Goal: Transaction & Acquisition: Purchase product/service

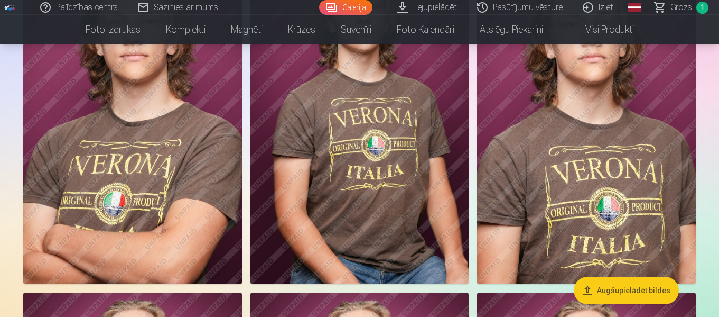
scroll to position [370, 0]
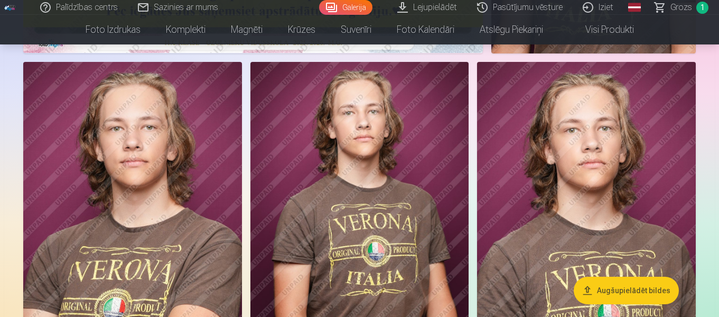
click at [112, 207] on img at bounding box center [132, 226] width 219 height 328
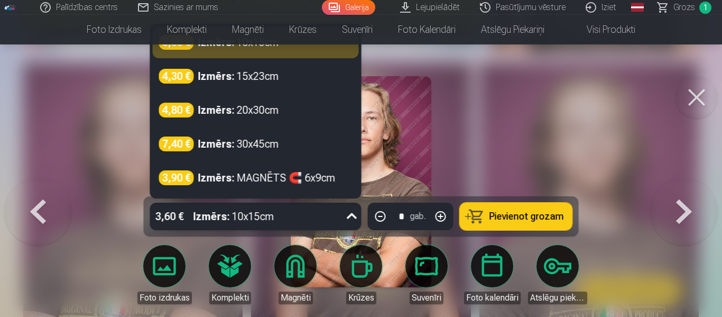
click at [350, 215] on icon at bounding box center [352, 216] width 17 height 17
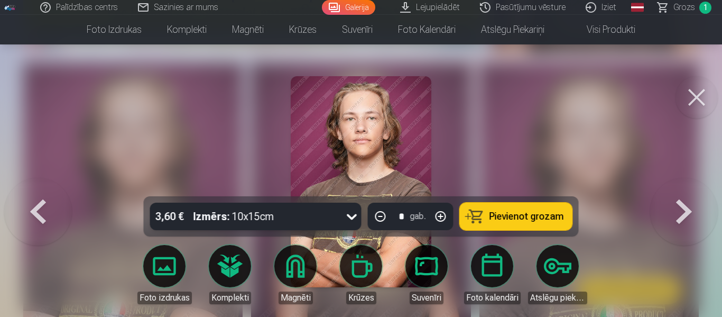
click at [350, 215] on icon at bounding box center [352, 217] width 10 height 6
click at [516, 213] on span "Pievienot grozam" at bounding box center [527, 216] width 75 height 10
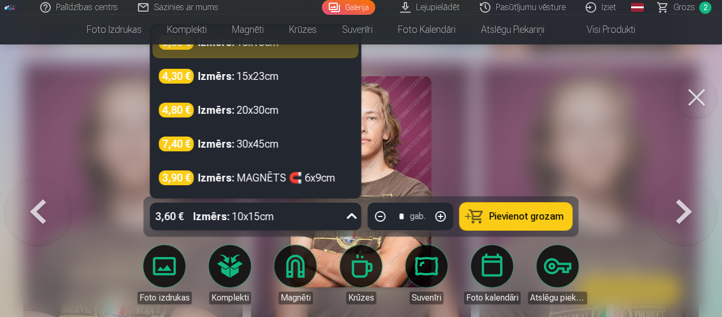
click at [353, 215] on icon at bounding box center [352, 216] width 17 height 17
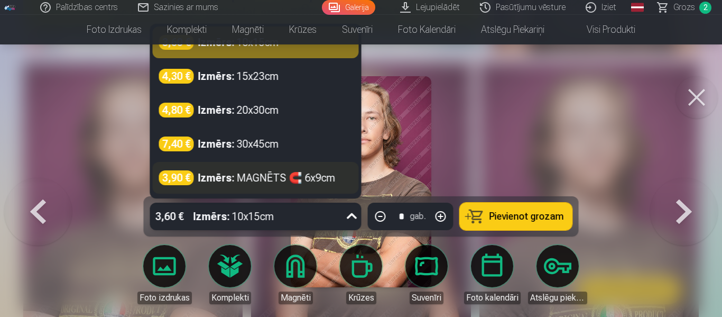
click at [270, 178] on div "Izmērs : MAGNĒTS 🧲 6x9cm" at bounding box center [266, 177] width 137 height 15
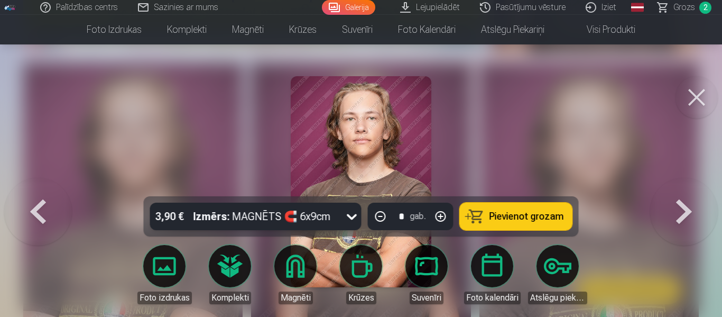
click at [439, 211] on button "button" at bounding box center [440, 216] width 25 height 25
click at [506, 211] on span "Pievienot grozam" at bounding box center [527, 216] width 75 height 10
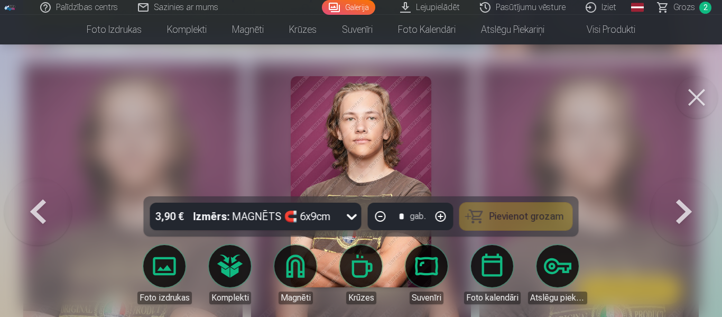
type input "*"
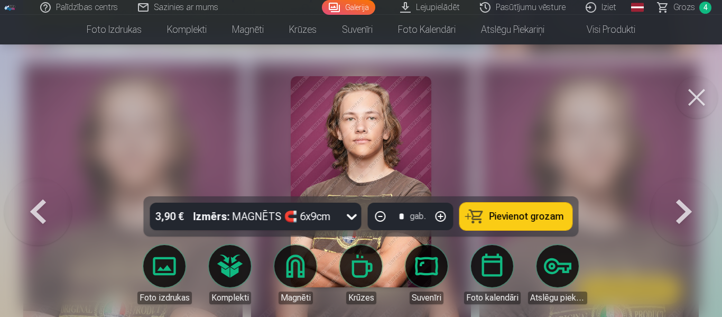
click at [695, 94] on button at bounding box center [697, 97] width 42 height 42
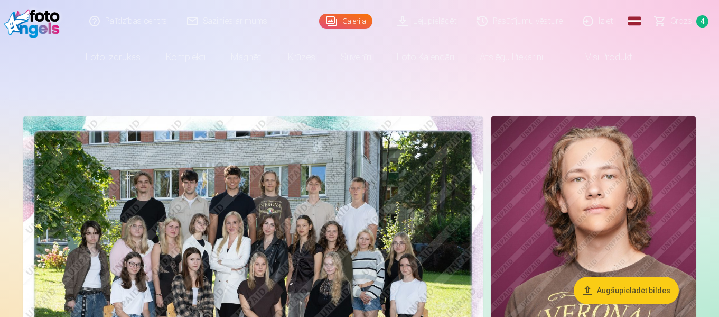
click at [677, 22] on span "Grozs" at bounding box center [682, 21] width 22 height 13
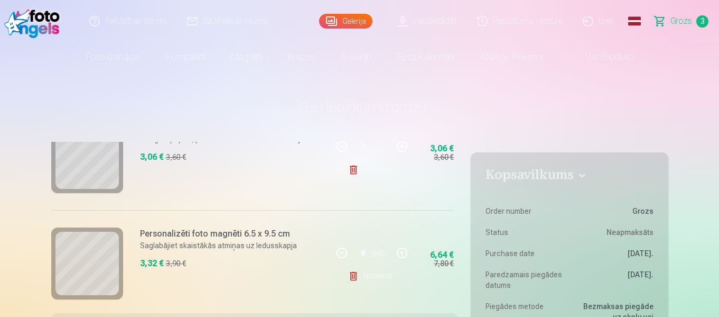
scroll to position [292, 0]
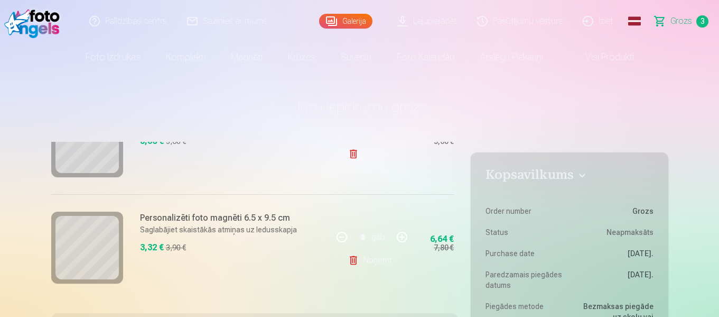
click at [363, 250] on link "Noņemt" at bounding box center [372, 260] width 48 height 21
click at [352, 256] on link "Noņemt" at bounding box center [372, 260] width 48 height 21
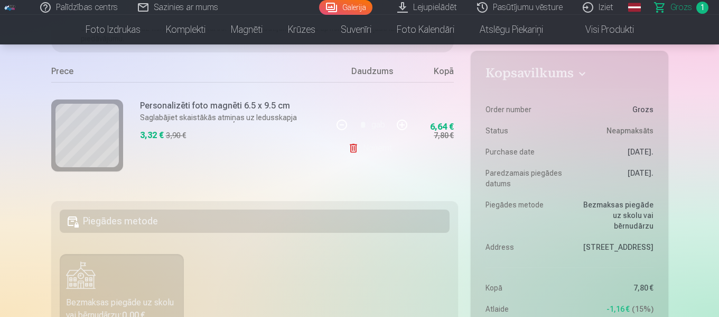
scroll to position [159, 0]
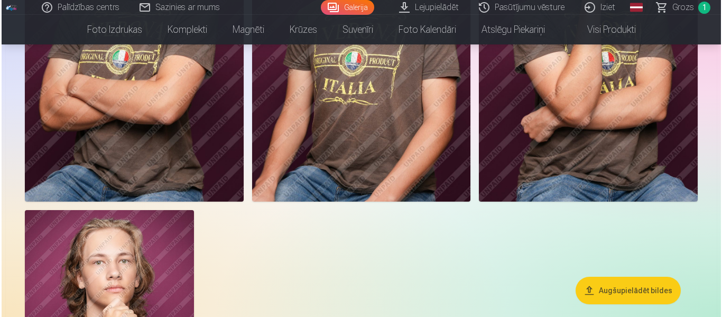
scroll to position [899, 0]
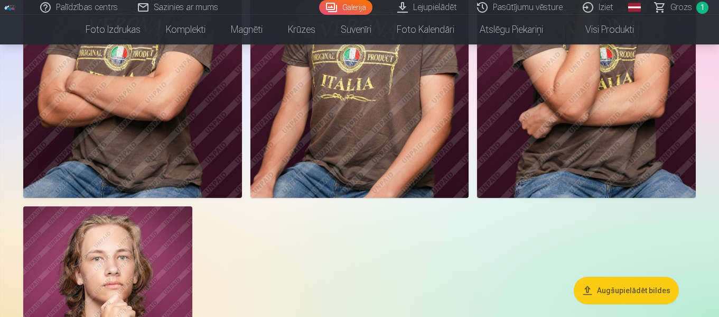
click at [170, 168] on img at bounding box center [132, 33] width 219 height 328
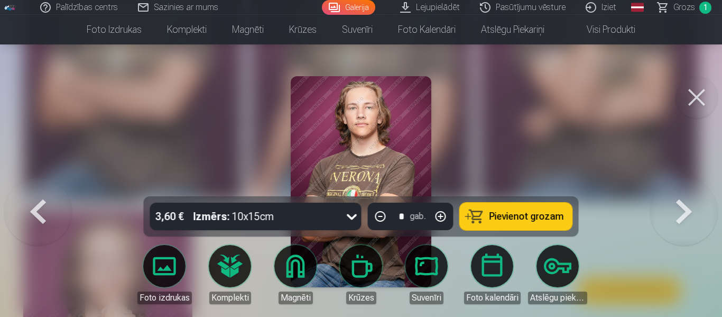
click at [502, 218] on span "Pievienot grozam" at bounding box center [527, 216] width 75 height 10
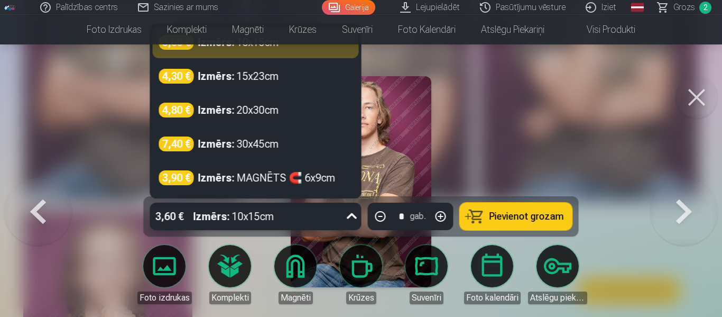
click at [354, 217] on icon at bounding box center [352, 216] width 17 height 17
click at [691, 91] on button at bounding box center [697, 97] width 42 height 42
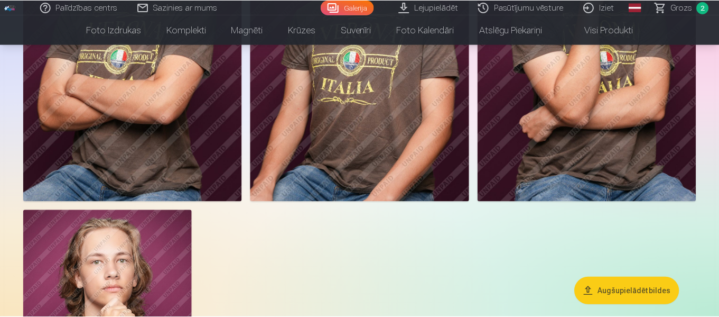
scroll to position [896, 0]
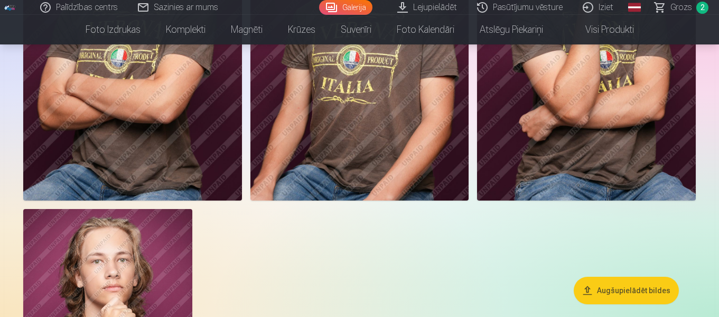
click at [688, 8] on span "Grozs" at bounding box center [682, 7] width 22 height 13
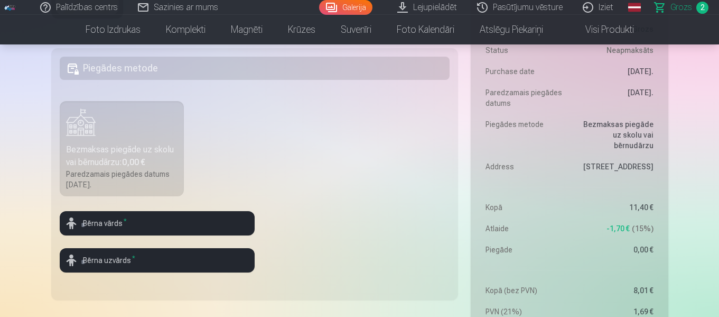
scroll to position [264, 0]
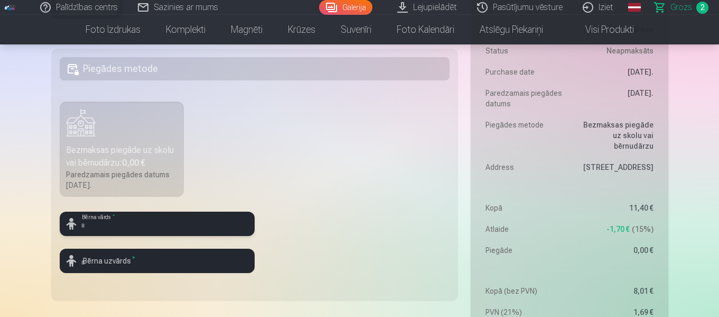
click at [139, 223] on input "text" at bounding box center [157, 223] width 195 height 24
type input "********"
click at [152, 263] on input "text" at bounding box center [157, 260] width 195 height 24
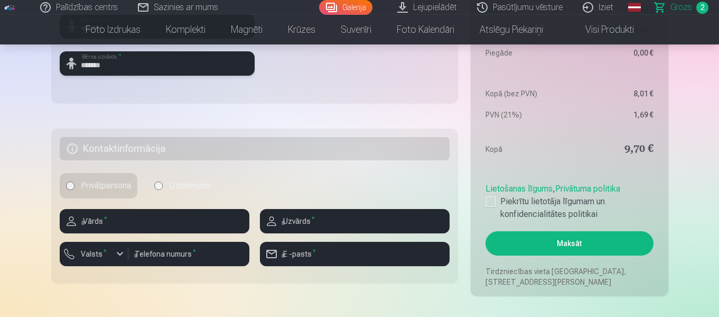
scroll to position [476, 0]
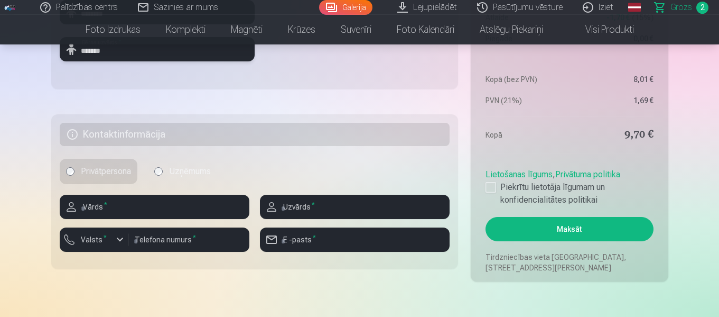
type input "*******"
click at [160, 207] on input "text" at bounding box center [155, 207] width 190 height 24
type input "*****"
type input "*********"
click at [111, 242] on div "button" at bounding box center [97, 241] width 32 height 11
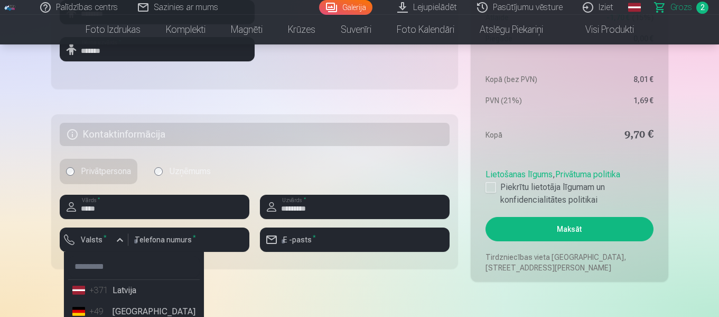
click at [125, 294] on li "+371 Latvija" at bounding box center [134, 290] width 132 height 21
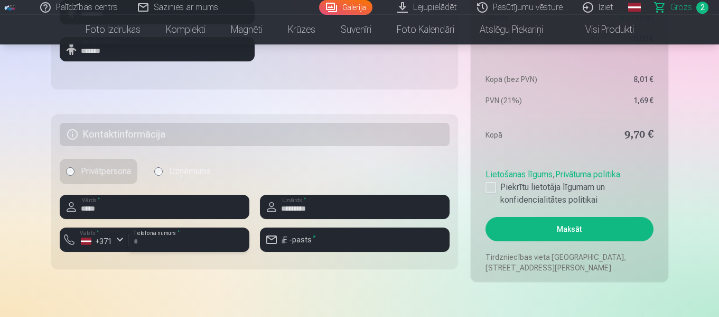
click at [155, 232] on input "number" at bounding box center [188, 239] width 121 height 24
type input "********"
click at [325, 243] on input "email" at bounding box center [355, 239] width 190 height 24
type input "**********"
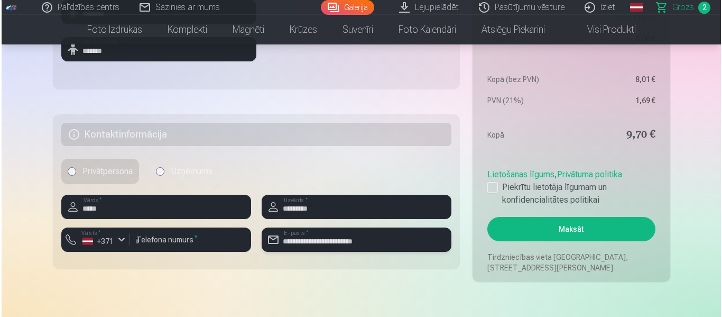
scroll to position [423, 0]
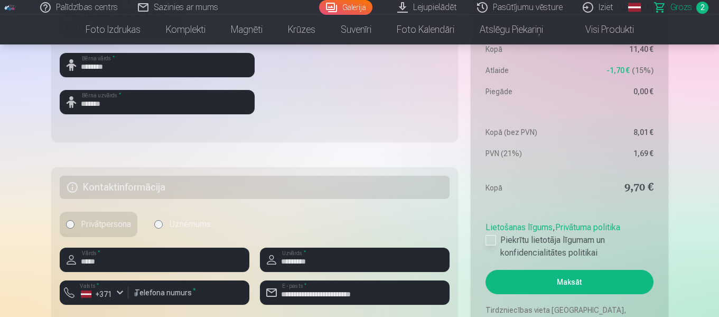
click at [488, 239] on div at bounding box center [491, 240] width 11 height 11
click at [580, 280] on button "Maksāt" at bounding box center [570, 282] width 168 height 24
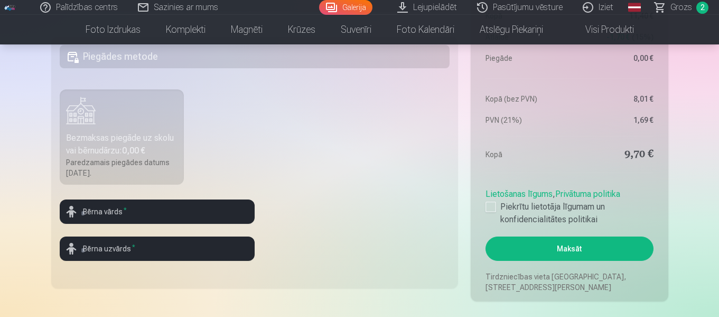
scroll to position [581, 0]
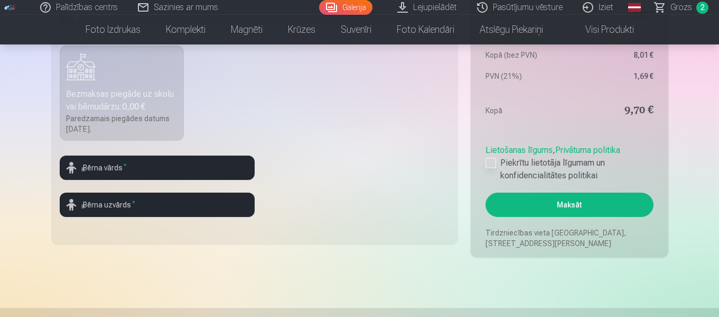
drag, startPoint x: 491, startPoint y: 165, endPoint x: 499, endPoint y: 172, distance: 10.9
click at [491, 165] on div at bounding box center [491, 163] width 11 height 11
click at [535, 204] on button "Maksāt" at bounding box center [570, 204] width 168 height 24
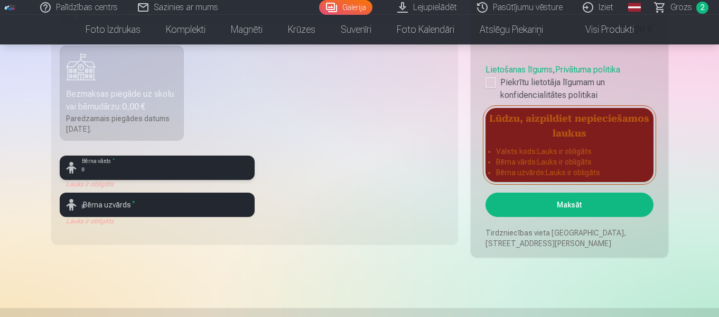
click at [131, 168] on input "text" at bounding box center [157, 167] width 195 height 24
click at [136, 170] on input "text" at bounding box center [157, 167] width 195 height 24
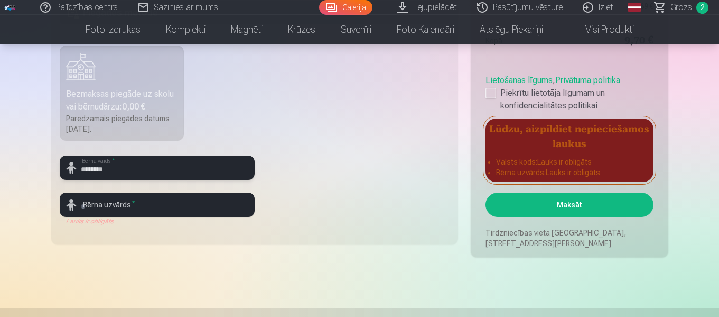
type input "********"
click at [136, 202] on input "text" at bounding box center [157, 204] width 195 height 24
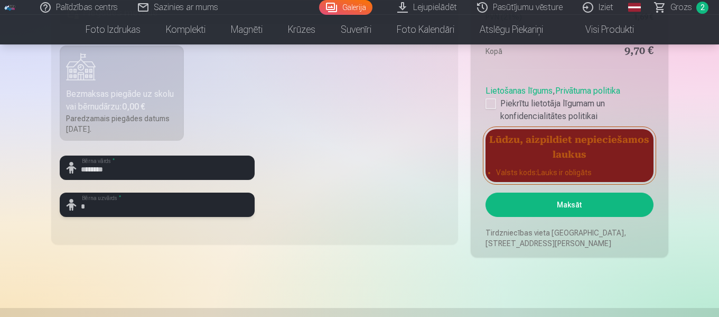
type input "*******"
click at [550, 206] on button "Maksāt" at bounding box center [570, 204] width 168 height 24
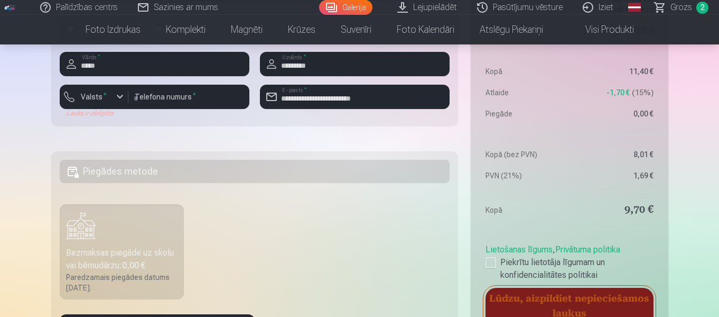
scroll to position [264, 0]
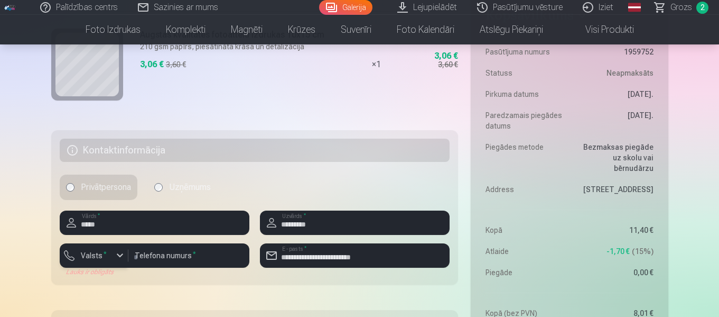
click at [114, 254] on div "button" at bounding box center [120, 255] width 13 height 13
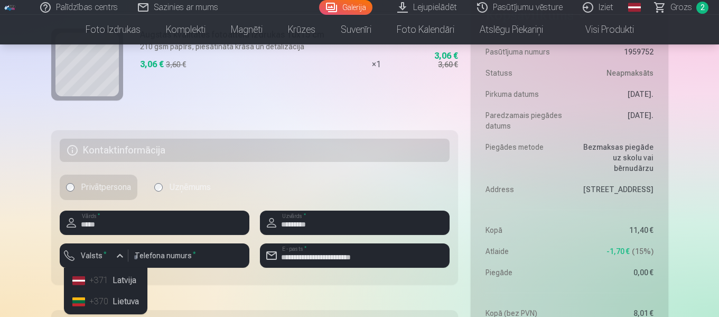
click at [112, 281] on li "+371 Latvija" at bounding box center [105, 280] width 75 height 21
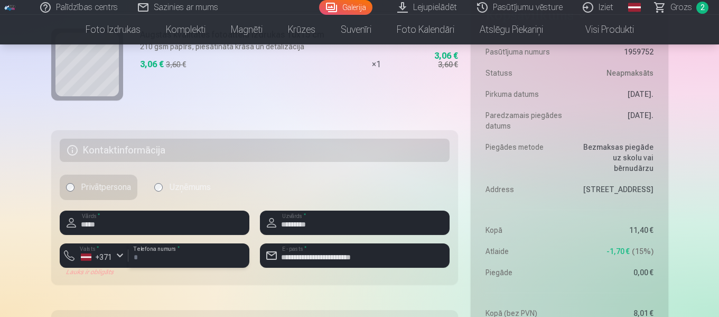
drag, startPoint x: 154, startPoint y: 256, endPoint x: 84, endPoint y: 251, distance: 71.0
click at [84, 251] on div "**********" at bounding box center [155, 259] width 190 height 33
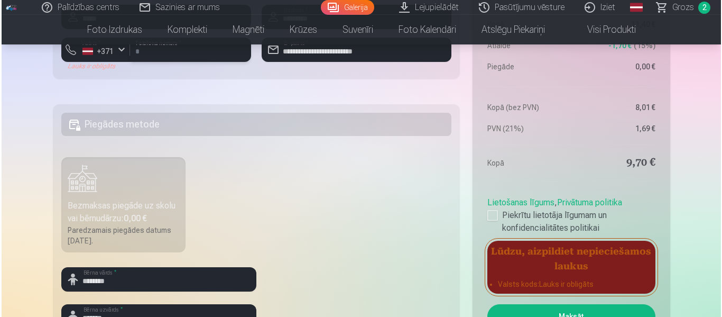
scroll to position [529, 0]
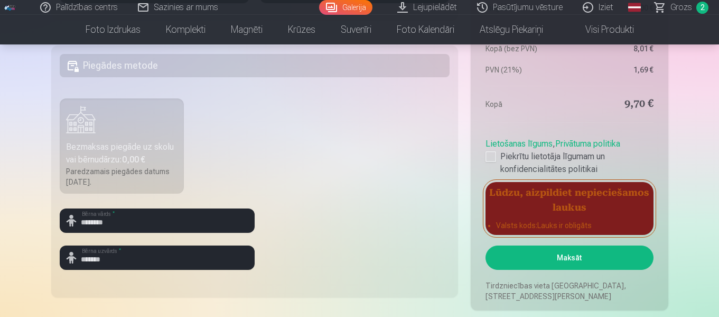
type input "********"
click at [565, 258] on button "Maksāt" at bounding box center [570, 257] width 168 height 24
